Goal: Find specific page/section: Find specific page/section

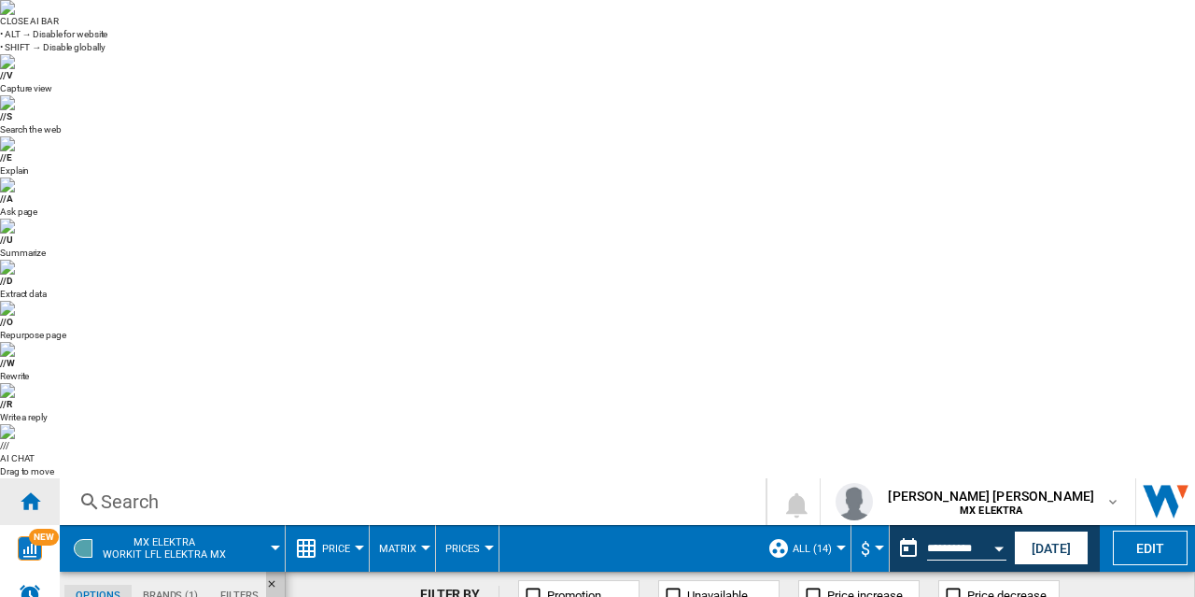
click at [22, 478] on div "Home" at bounding box center [30, 501] width 60 height 47
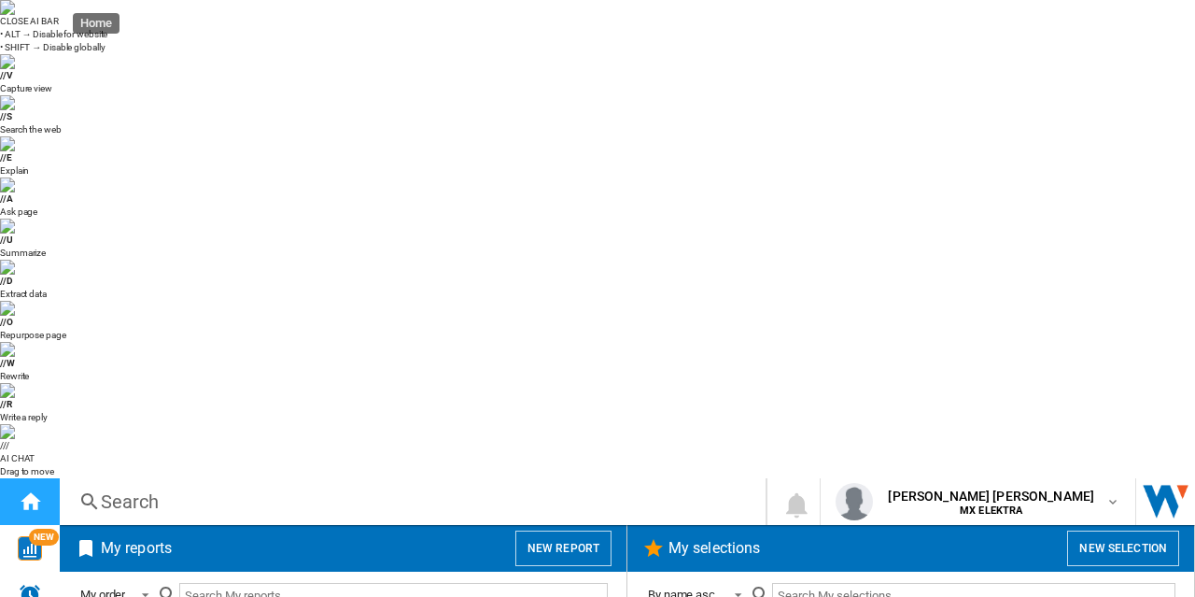
click at [22, 478] on div "Home" at bounding box center [30, 501] width 60 height 47
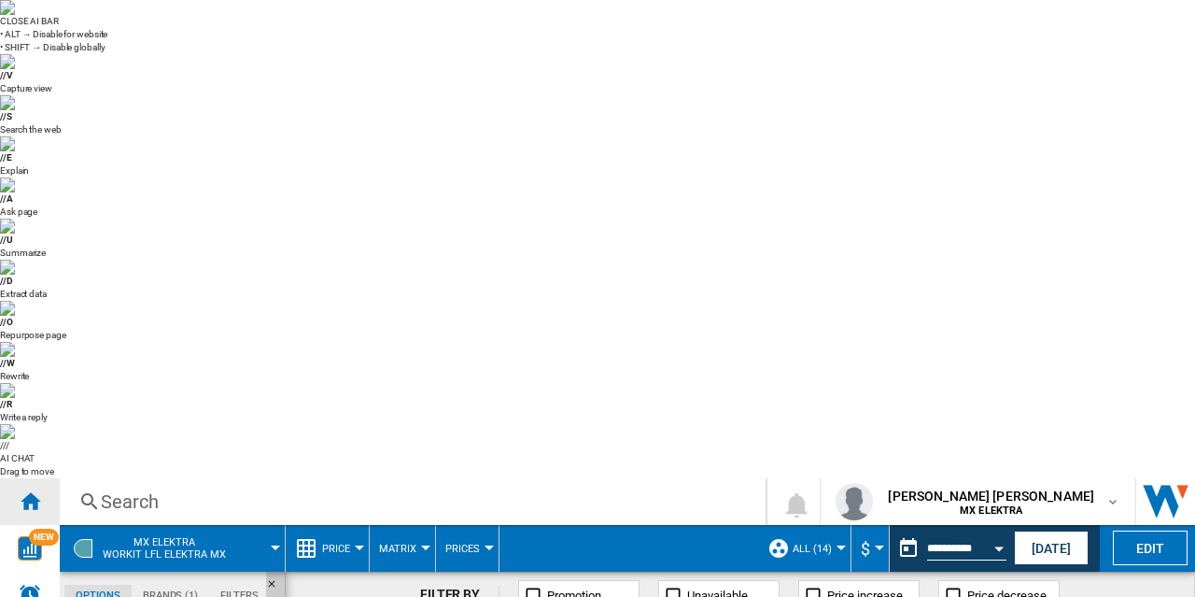
click at [35, 489] on ng-md-icon "Home" at bounding box center [30, 500] width 22 height 22
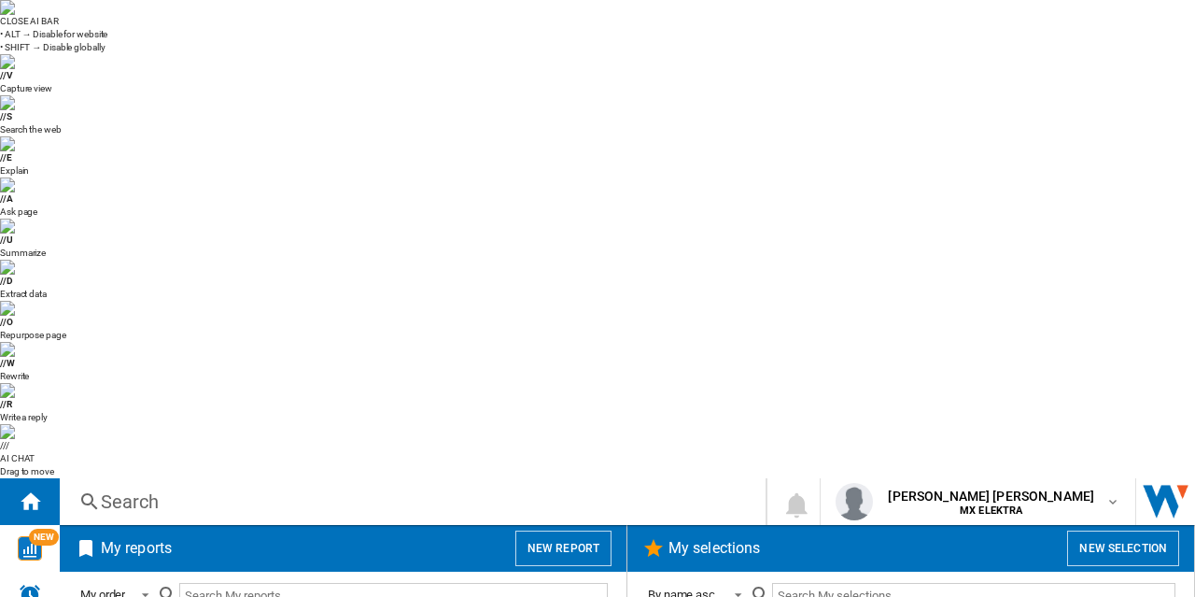
scroll to position [1359, 0]
